Goal: Task Accomplishment & Management: Complete application form

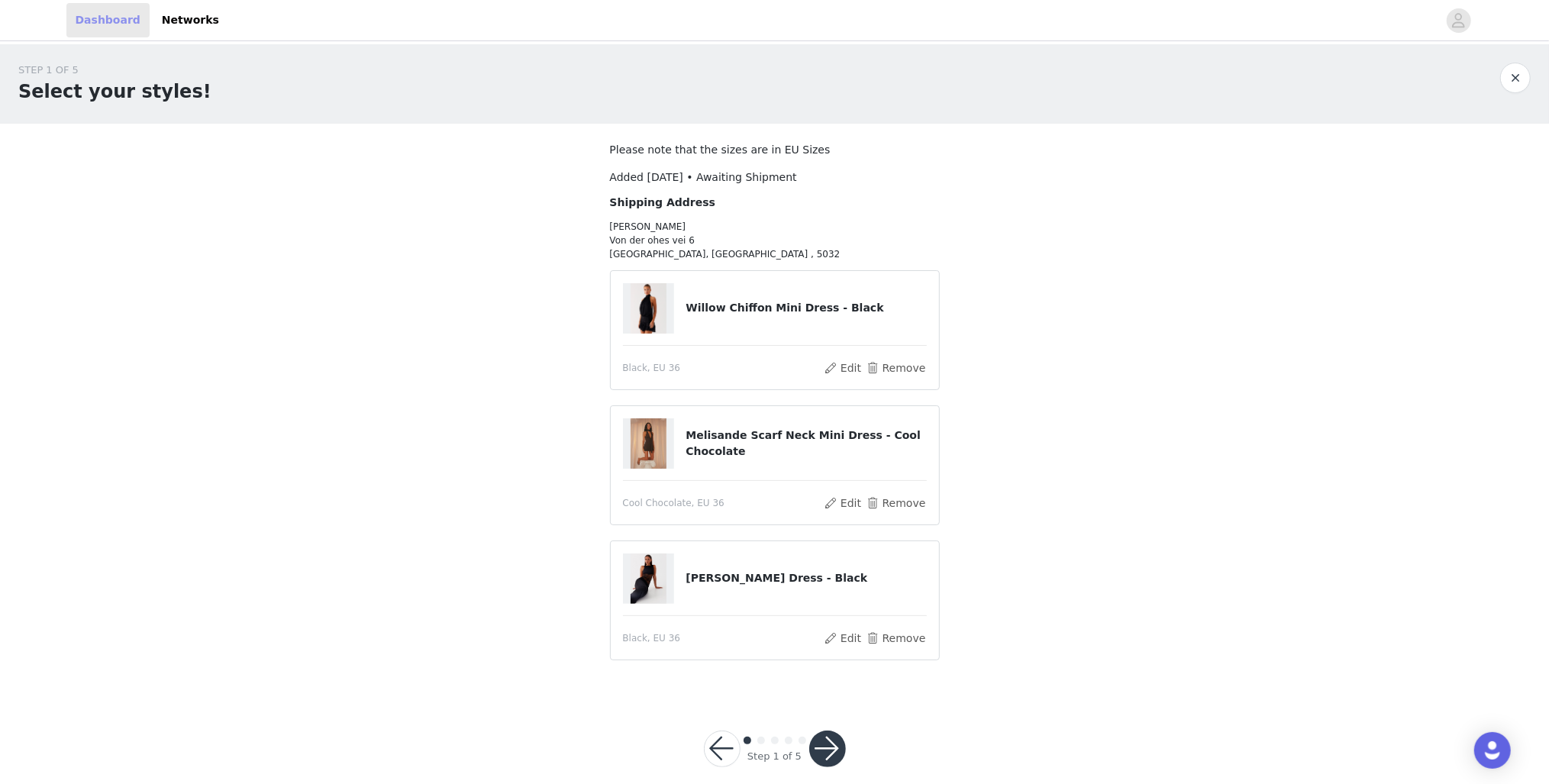
click at [101, 10] on link "Dashboard" at bounding box center [108, 21] width 83 height 34
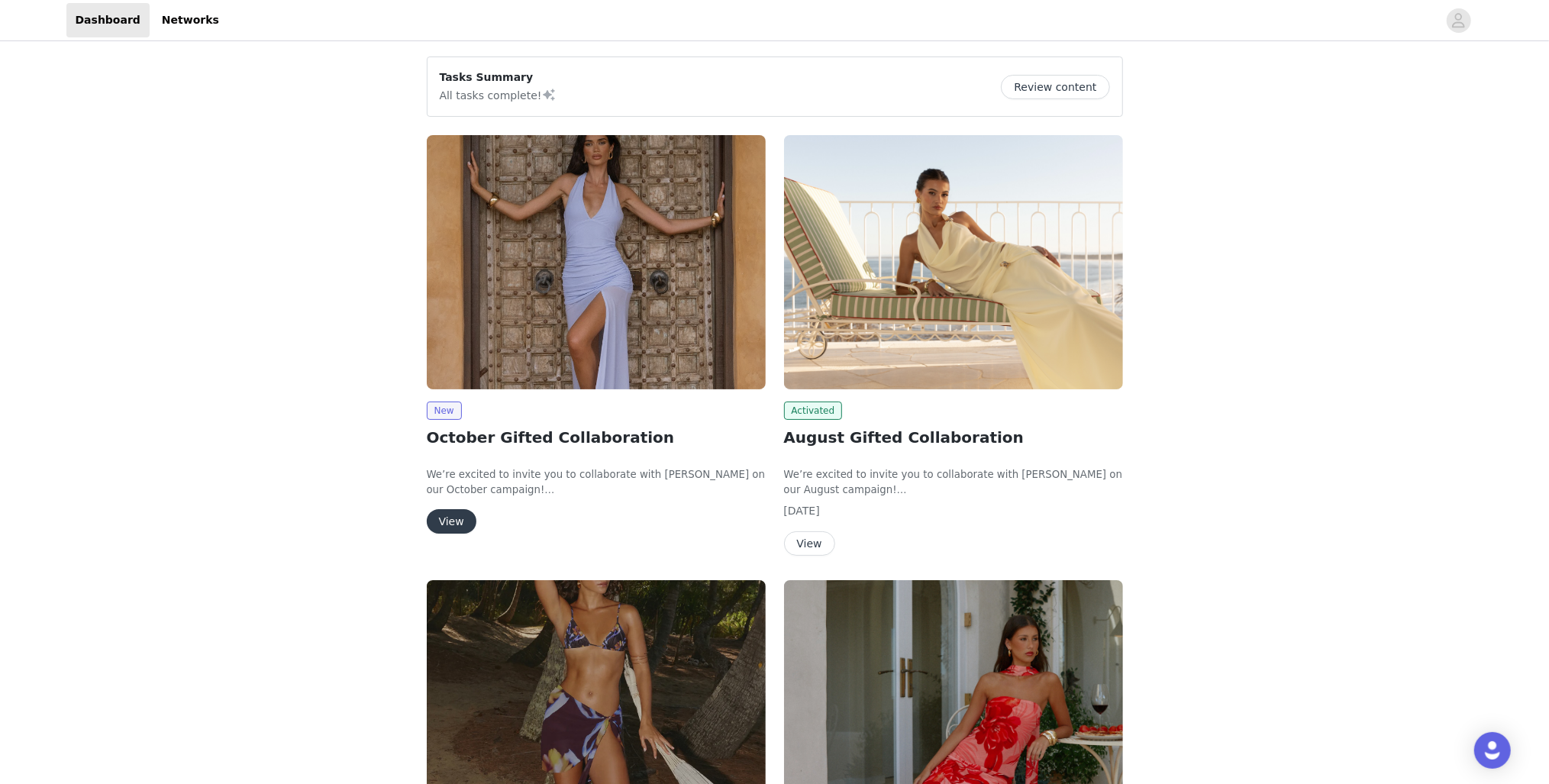
click at [446, 511] on button "View" at bounding box center [452, 521] width 49 height 25
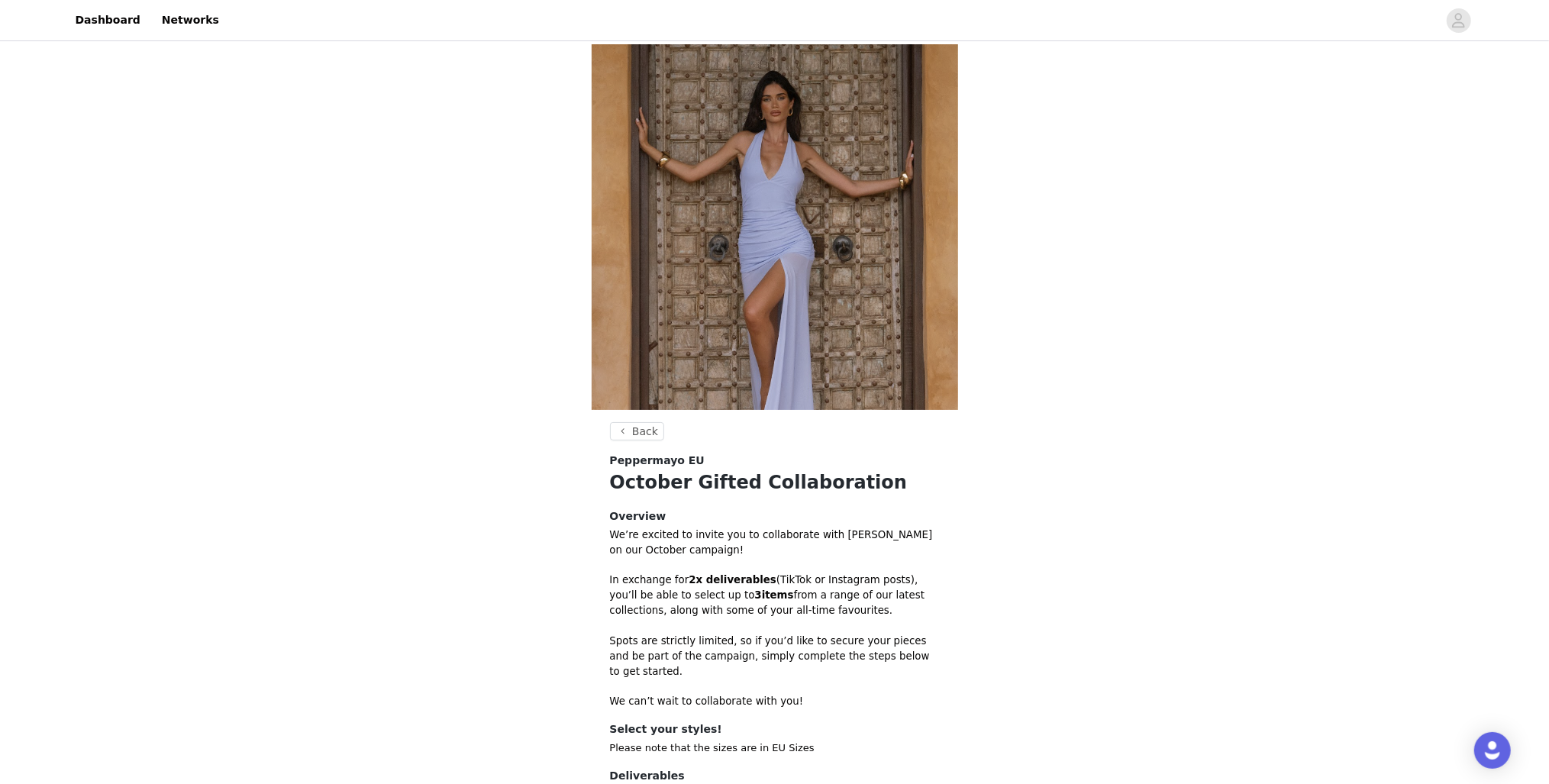
scroll to position [192, 0]
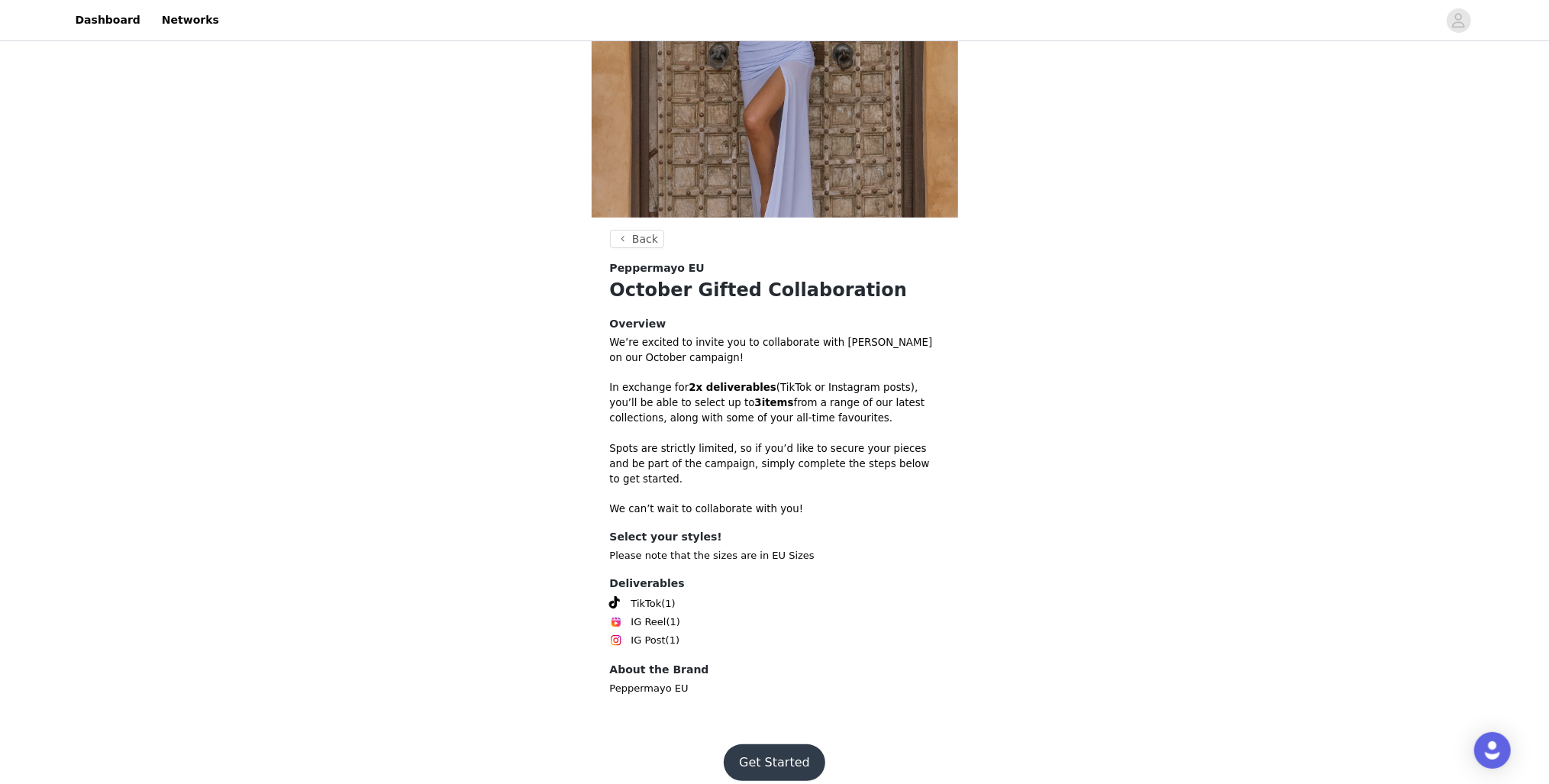
click at [783, 744] on button "Get Started" at bounding box center [774, 762] width 102 height 37
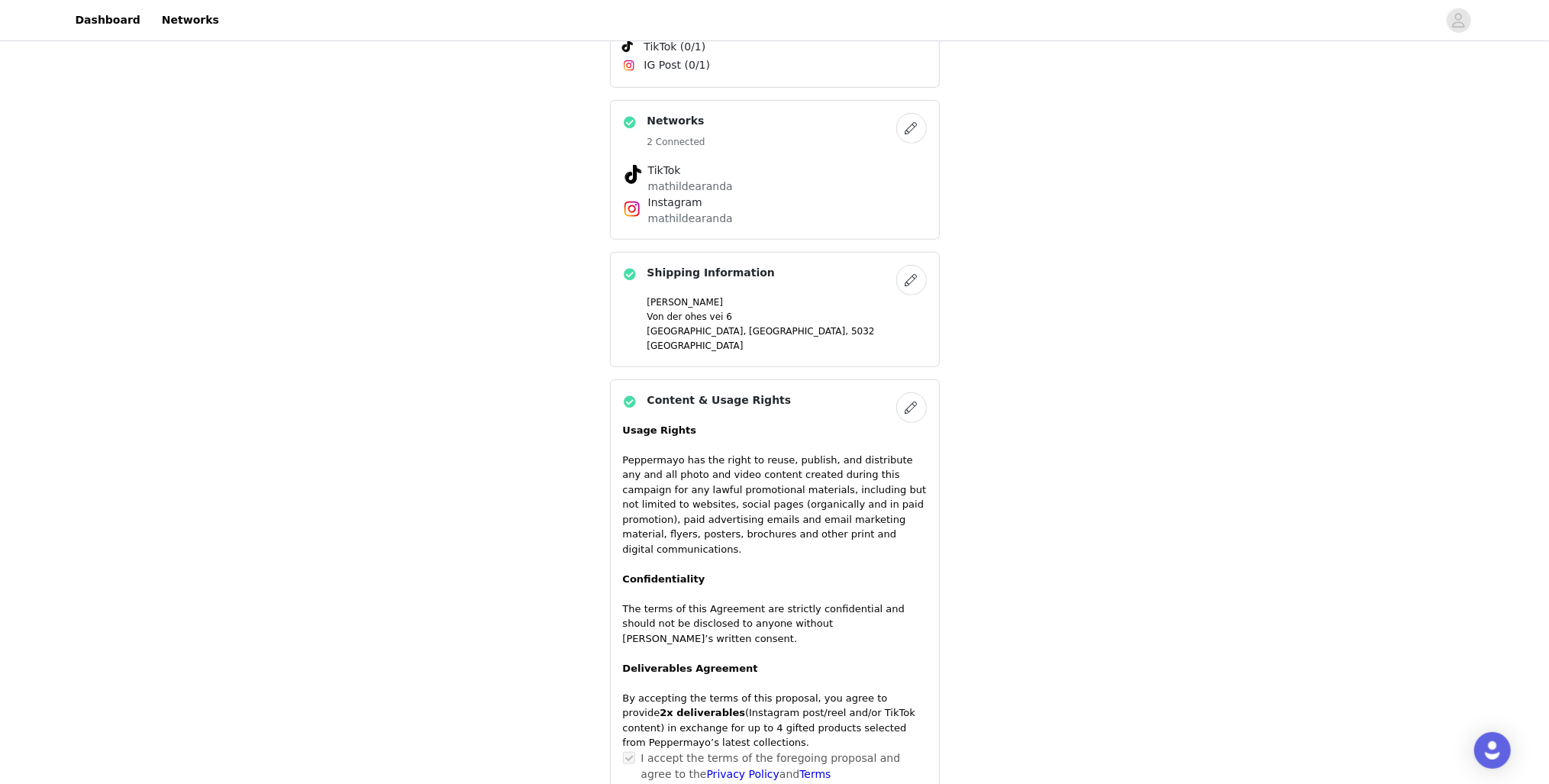
scroll to position [863, 0]
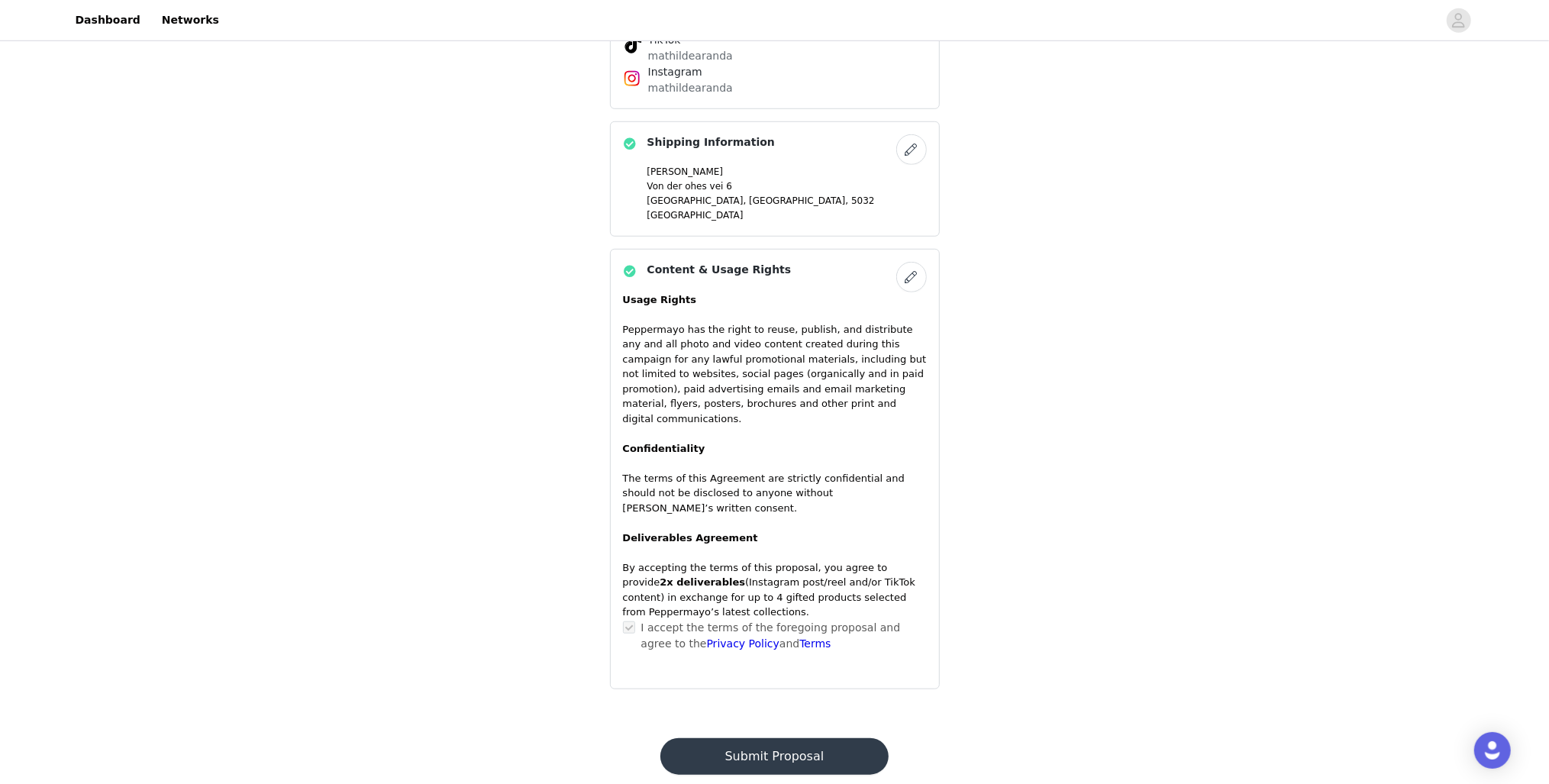
click at [804, 738] on button "Submit Proposal" at bounding box center [774, 756] width 228 height 37
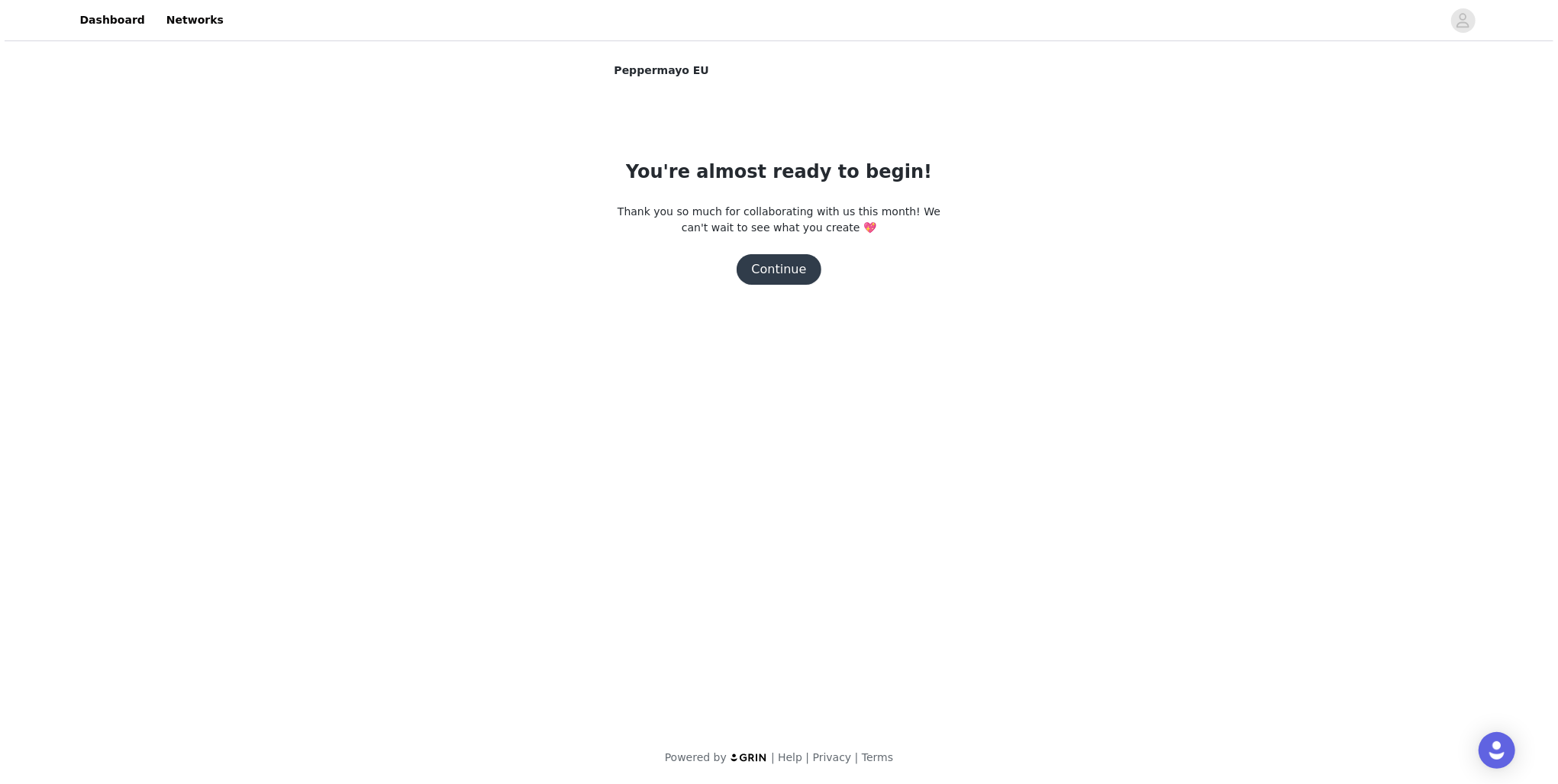
scroll to position [0, 0]
click at [780, 259] on button "Continue" at bounding box center [779, 268] width 85 height 30
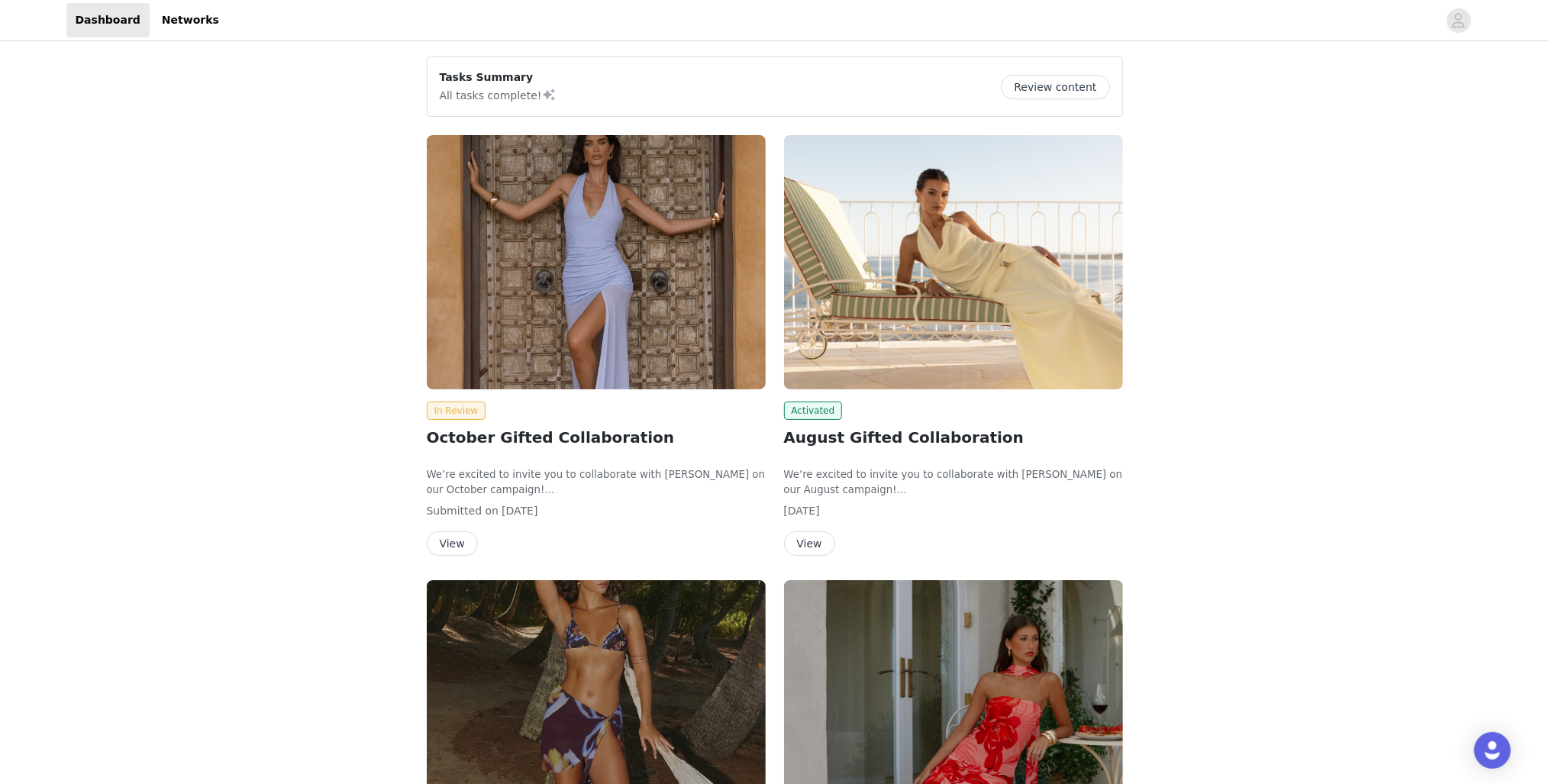
click at [1075, 86] on button "Review content" at bounding box center [1055, 87] width 108 height 25
